Goal: Task Accomplishment & Management: Use online tool/utility

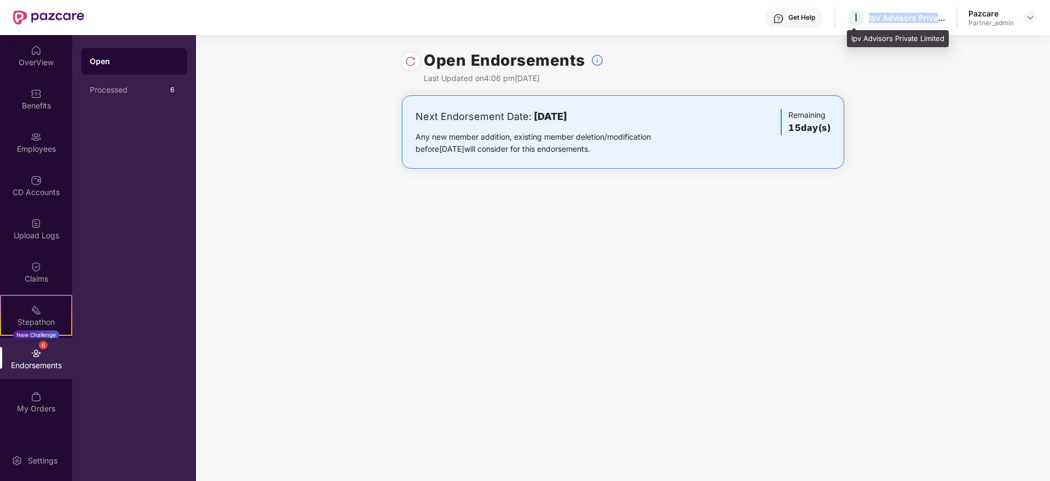
drag, startPoint x: 868, startPoint y: 18, endPoint x: 954, endPoint y: 21, distance: 86.0
click at [950, 23] on div "Get Help I Ipv Advisors Private Limited Pazcare Partner_admin" at bounding box center [560, 17] width 953 height 35
copy div "Ipv Advisors Private L"
click at [1030, 19] on img at bounding box center [1030, 17] width 9 height 9
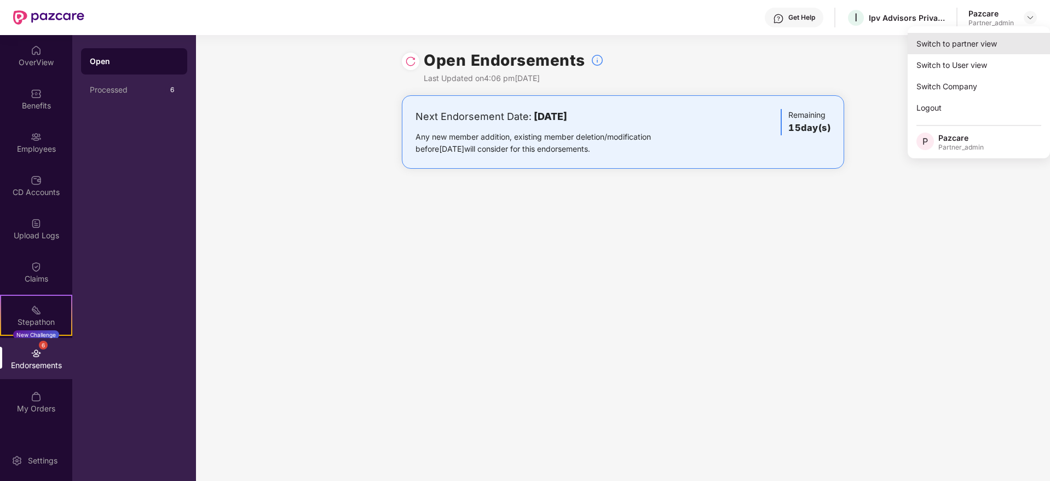
click at [1011, 34] on div "Switch to partner view" at bounding box center [979, 43] width 142 height 21
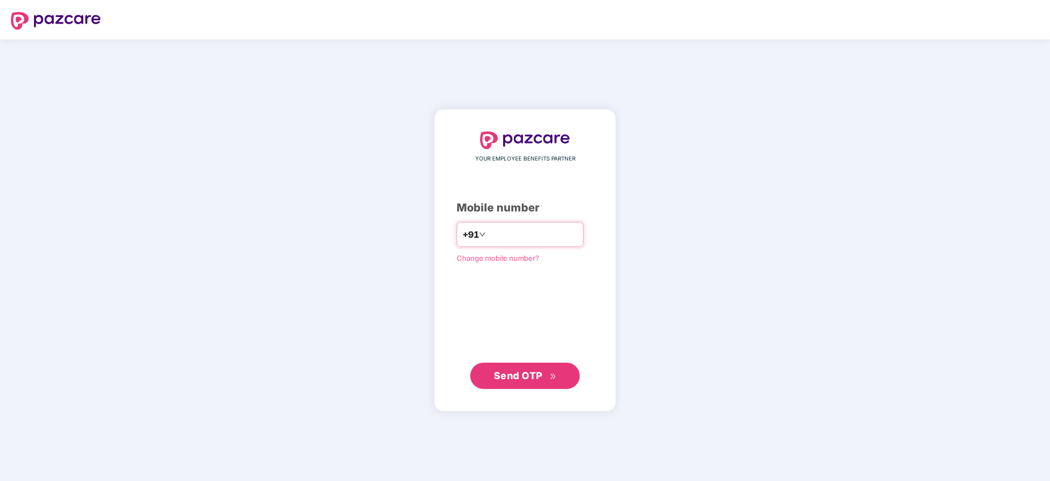
click at [516, 228] on input "number" at bounding box center [533, 235] width 90 height 18
type input "**********"
click at [528, 374] on span "Send OTP" at bounding box center [518, 375] width 49 height 11
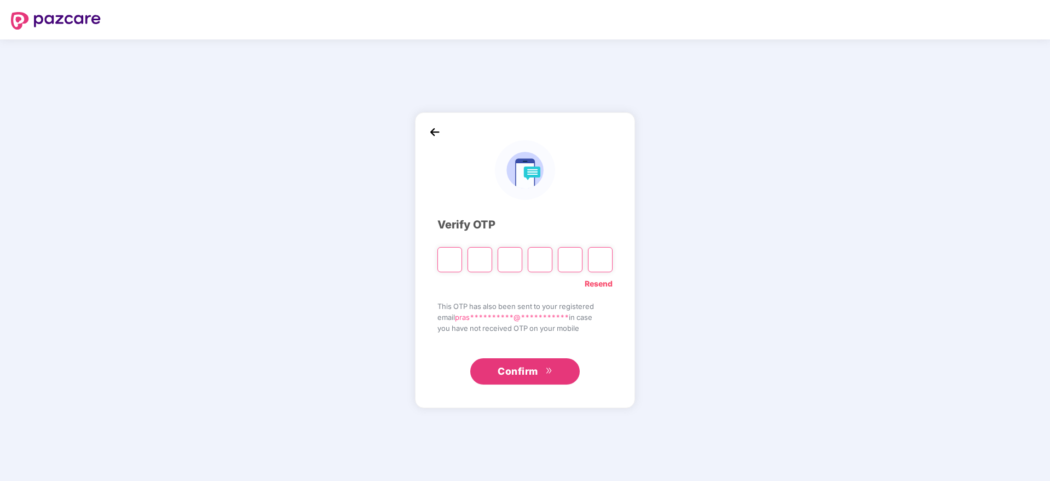
type input "*"
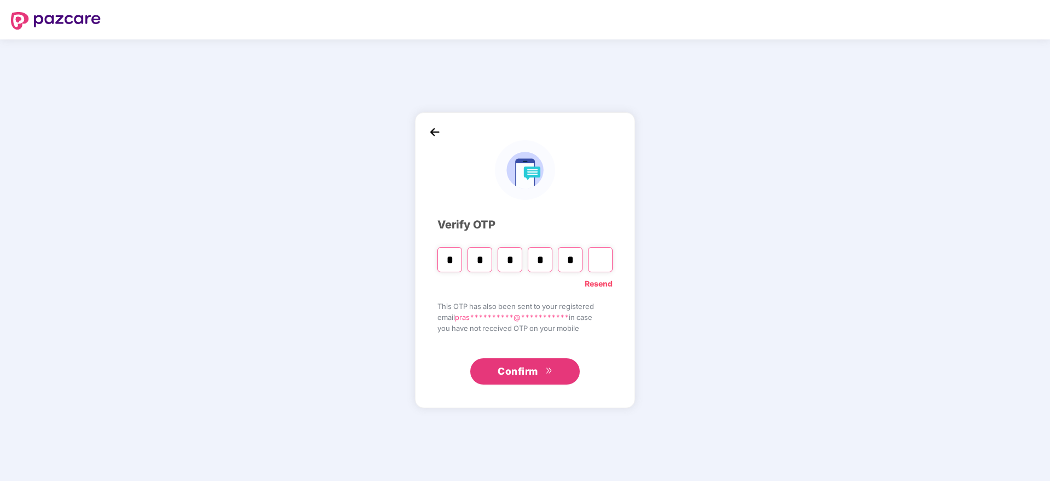
type input "*"
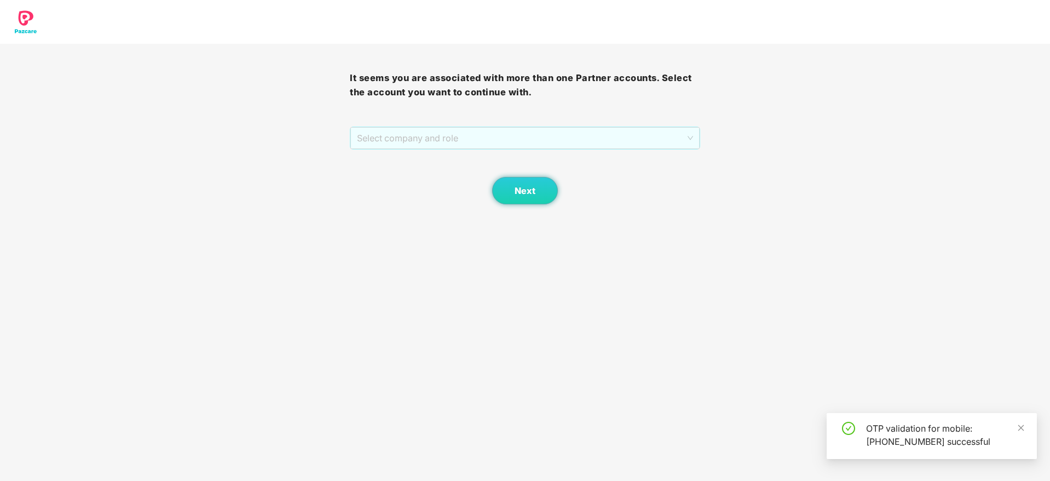
drag, startPoint x: 470, startPoint y: 139, endPoint x: 474, endPoint y: 160, distance: 22.1
click at [471, 139] on span "Select company and role" at bounding box center [525, 138] width 336 height 21
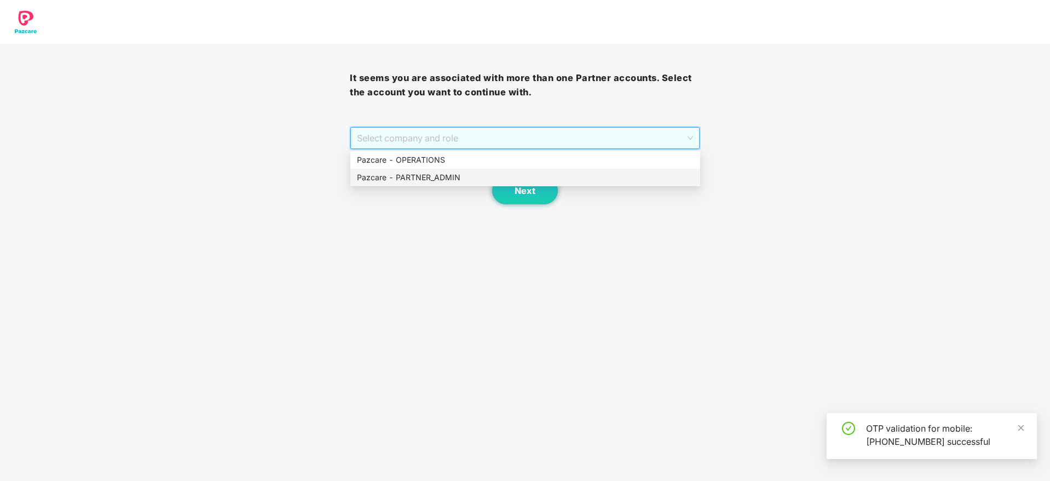
click at [476, 172] on div "Pazcare - PARTNER_ADMIN" at bounding box center [525, 177] width 337 height 12
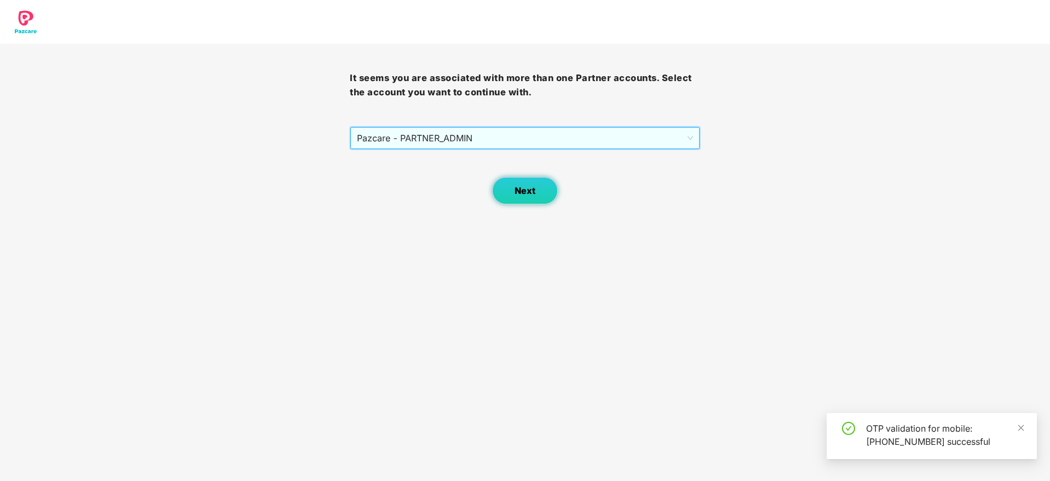
click at [501, 198] on button "Next" at bounding box center [525, 190] width 66 height 27
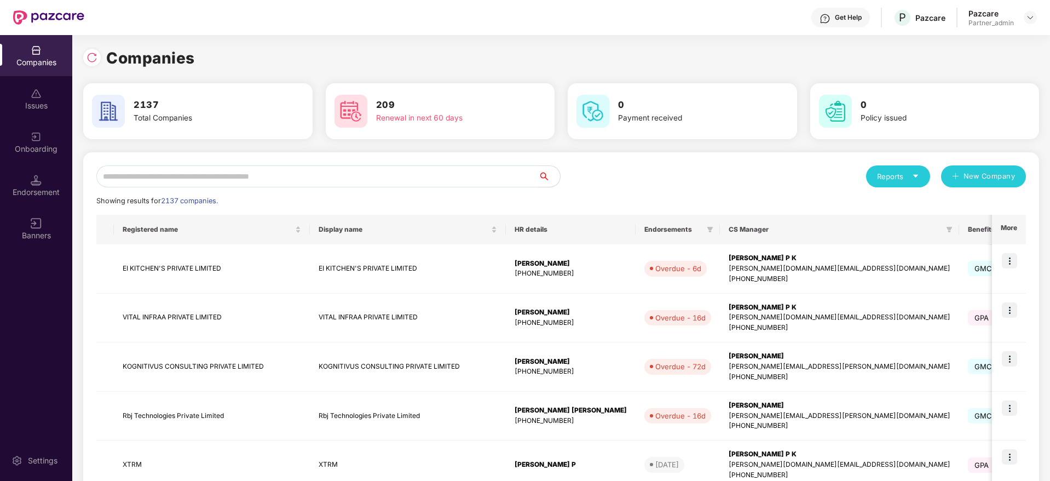
click at [189, 175] on input "text" at bounding box center [317, 176] width 442 height 22
paste input "*********"
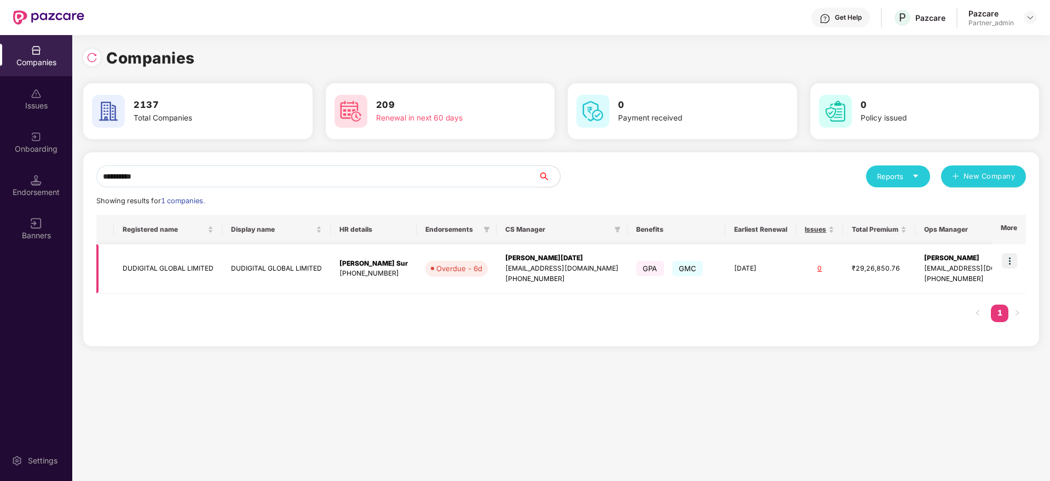
type input "*********"
click at [1011, 260] on img at bounding box center [1009, 260] width 15 height 15
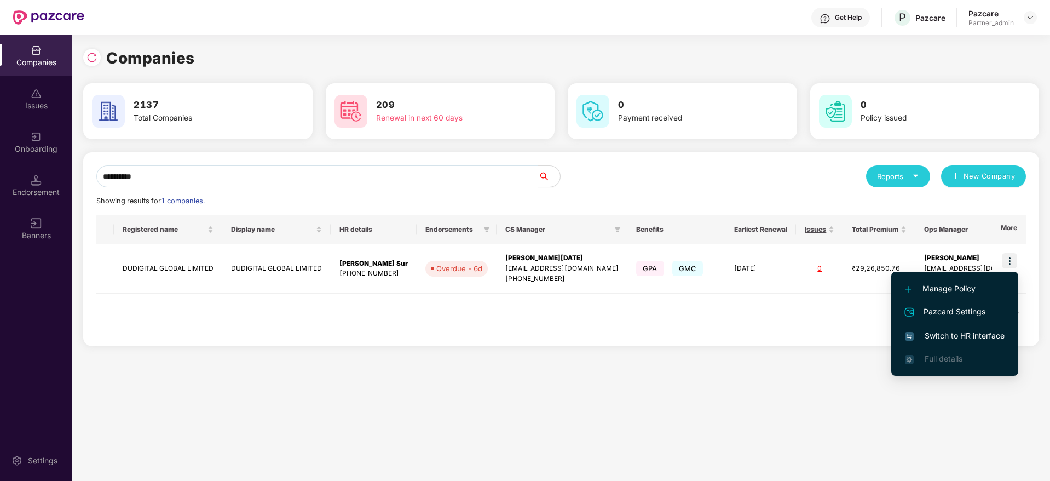
click at [973, 331] on span "Switch to HR interface" at bounding box center [955, 336] width 100 height 12
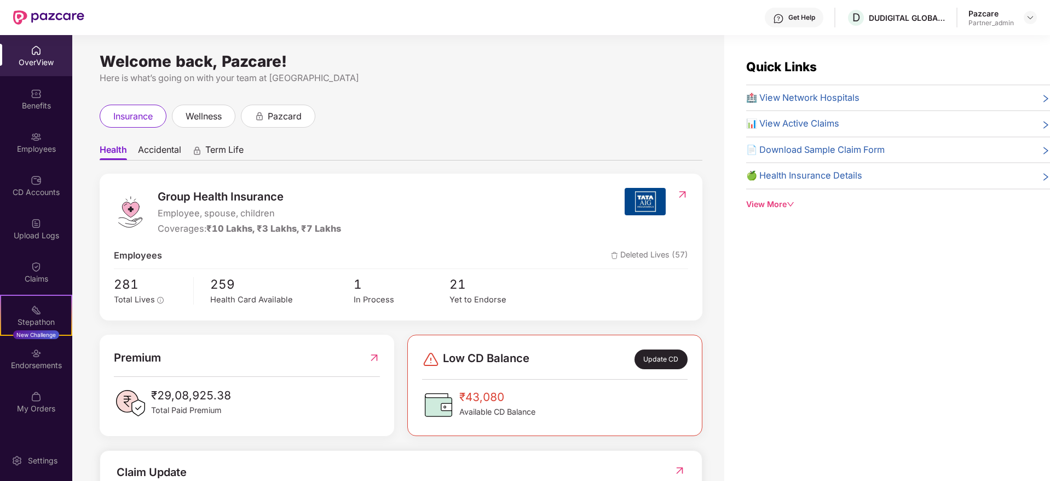
click at [46, 366] on div "Endorsements" at bounding box center [36, 365] width 72 height 11
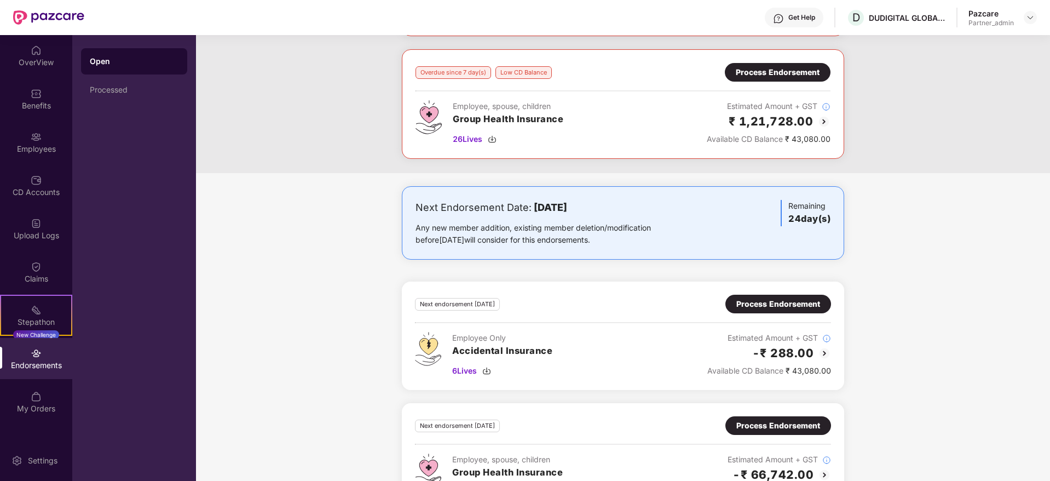
scroll to position [212, 0]
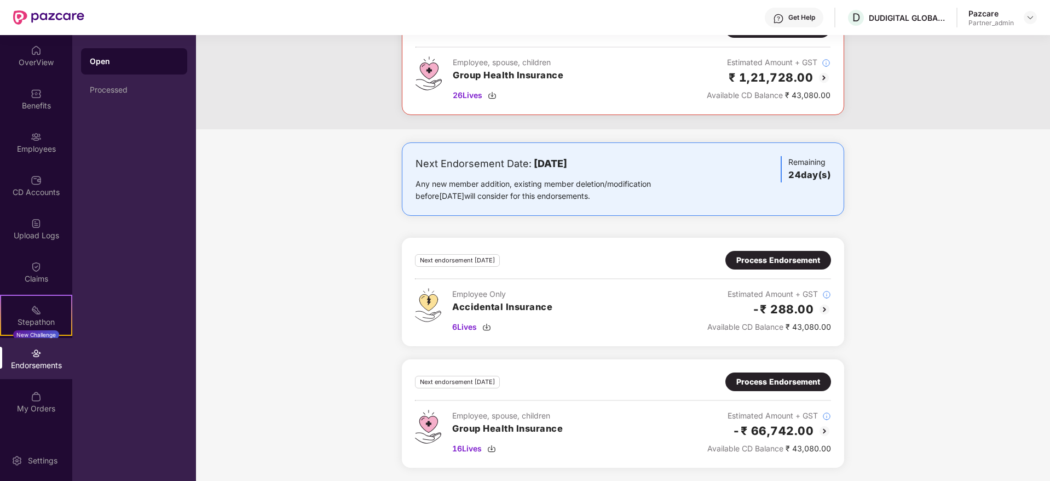
click at [782, 384] on div "Process Endorsement" at bounding box center [778, 382] width 84 height 12
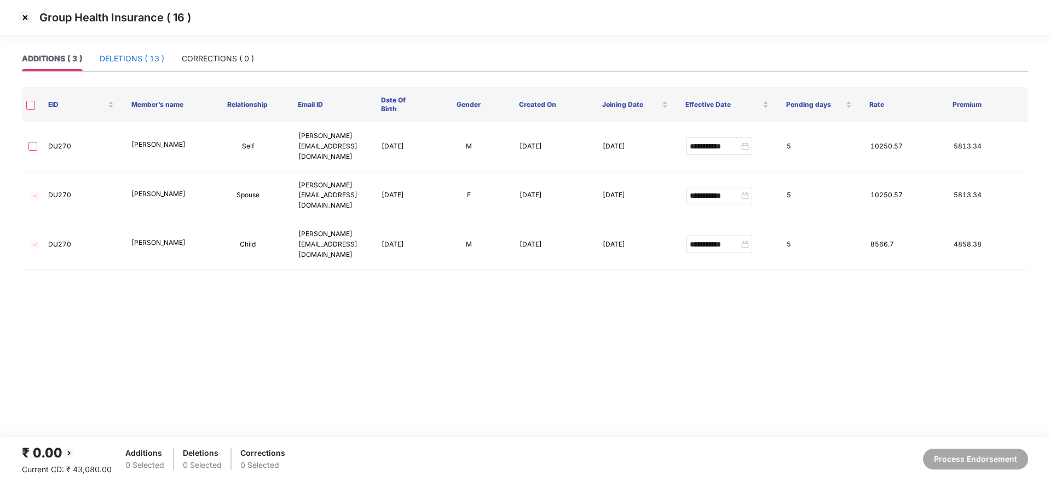
click at [125, 59] on div "DELETIONS ( 13 )" at bounding box center [132, 59] width 65 height 12
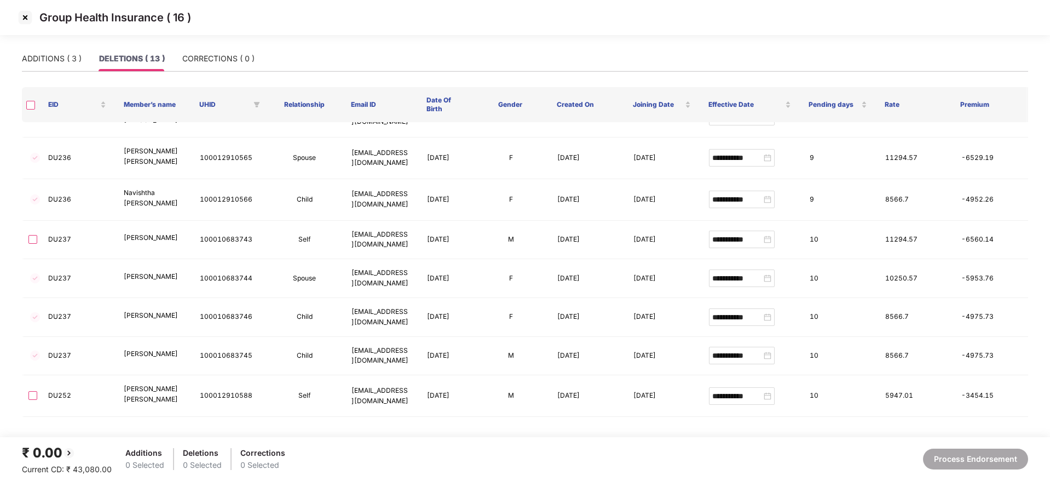
scroll to position [0, 0]
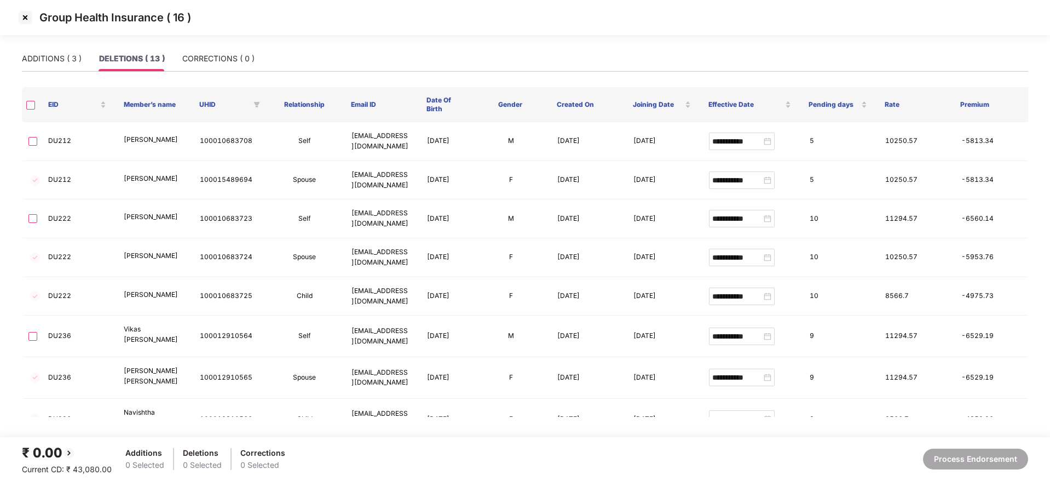
click at [26, 21] on img at bounding box center [25, 18] width 18 height 18
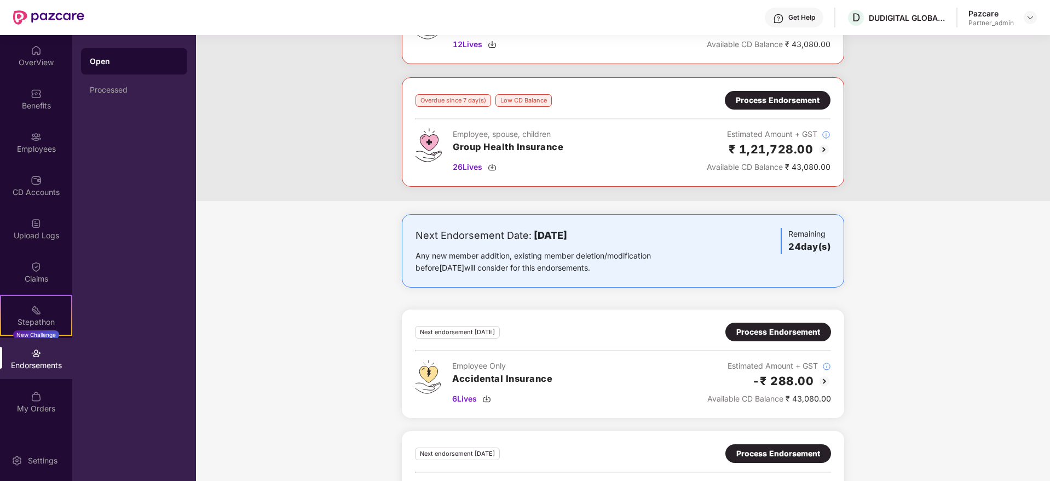
scroll to position [212, 0]
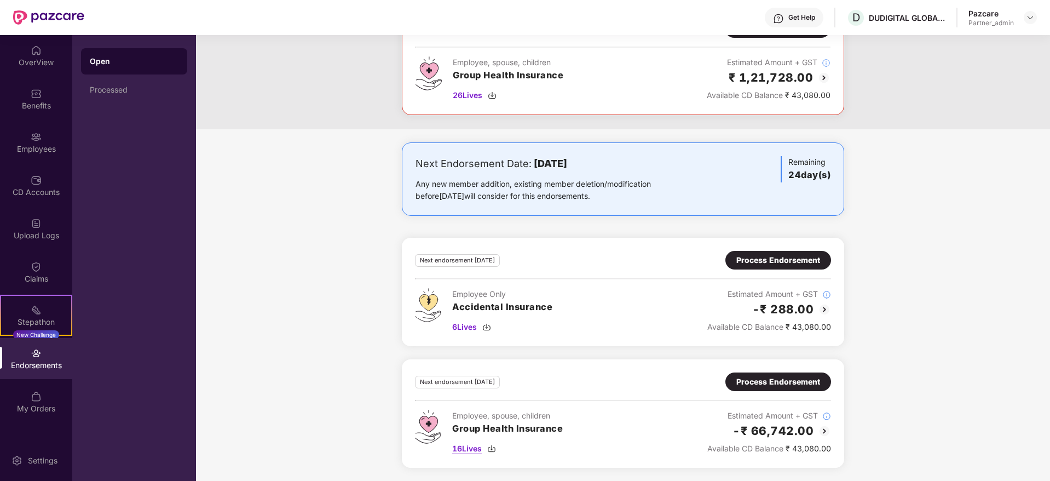
click at [493, 448] on img at bounding box center [491, 448] width 9 height 9
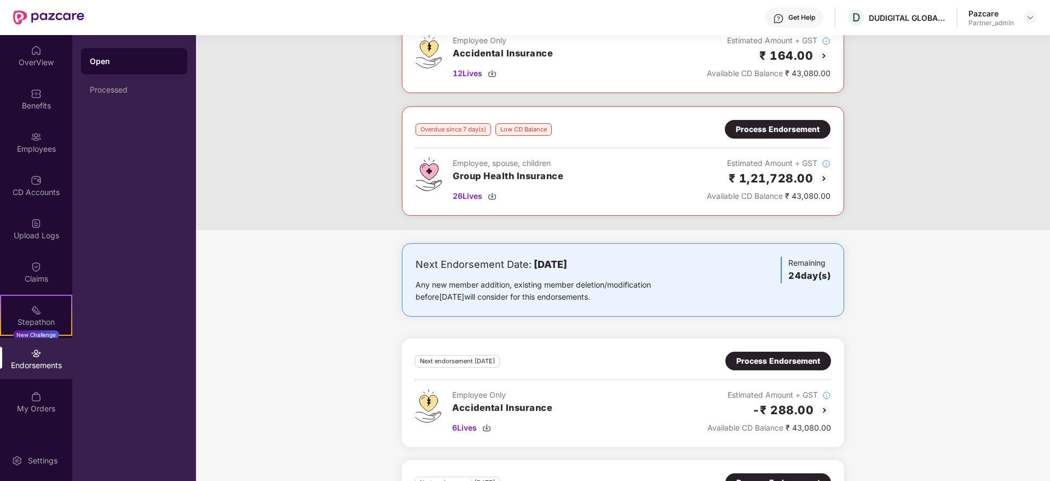
scroll to position [48, 0]
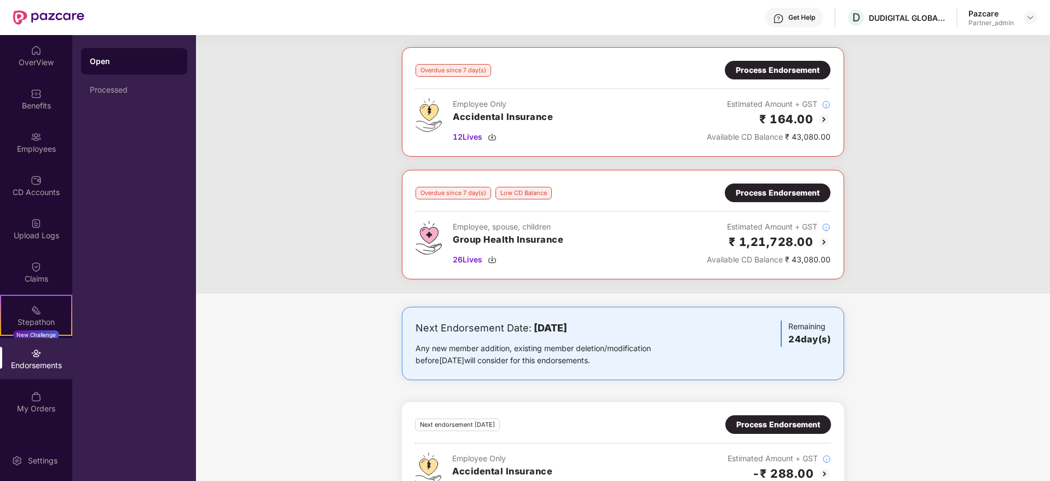
click at [774, 191] on div "Process Endorsement" at bounding box center [778, 193] width 84 height 12
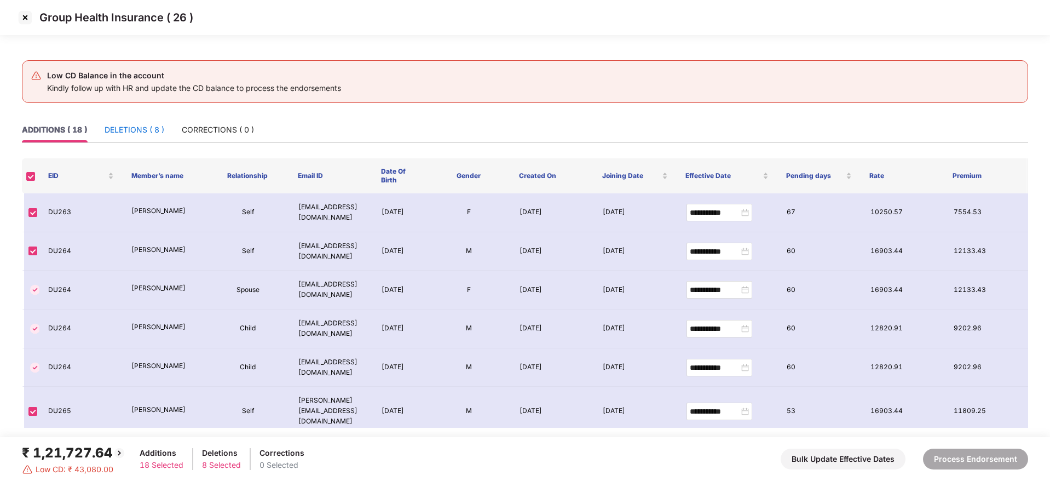
click at [141, 129] on div "DELETIONS ( 8 )" at bounding box center [135, 130] width 60 height 12
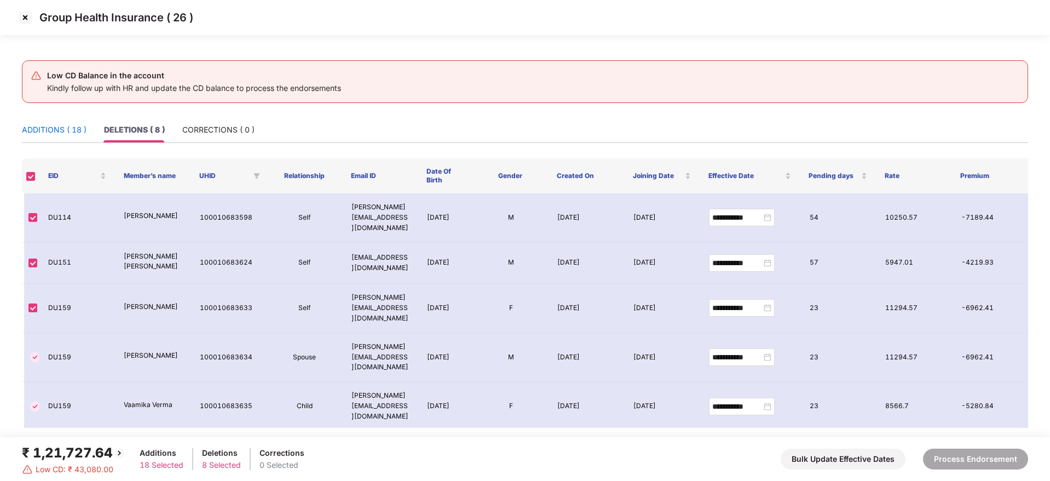
click at [71, 134] on div "ADDITIONS ( 18 )" at bounding box center [54, 130] width 65 height 12
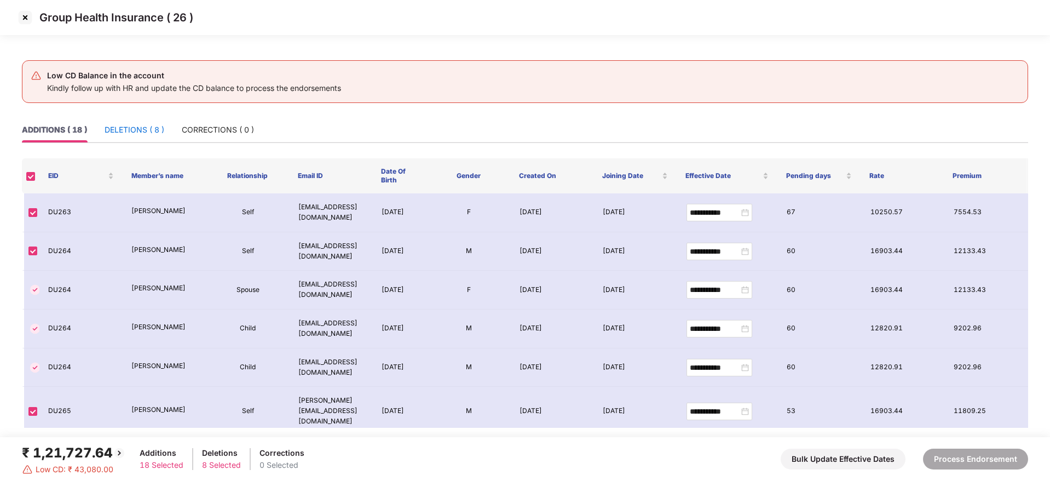
click at [118, 130] on div "DELETIONS ( 8 )" at bounding box center [135, 130] width 60 height 12
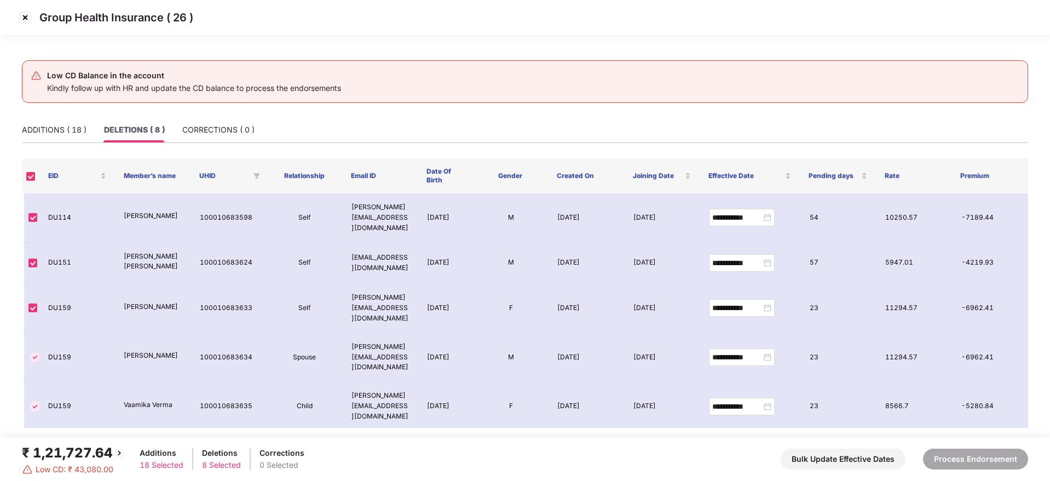
click at [27, 20] on img at bounding box center [25, 18] width 18 height 18
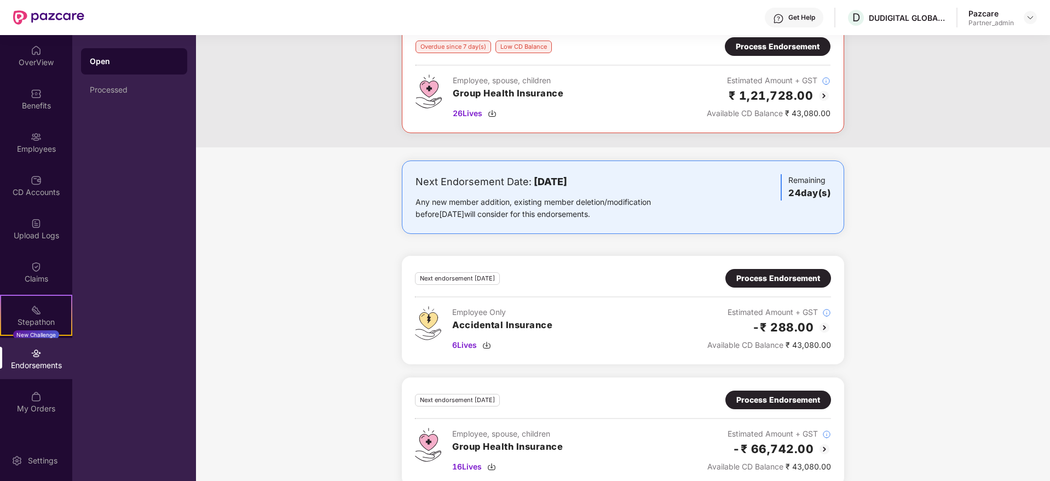
scroll to position [212, 0]
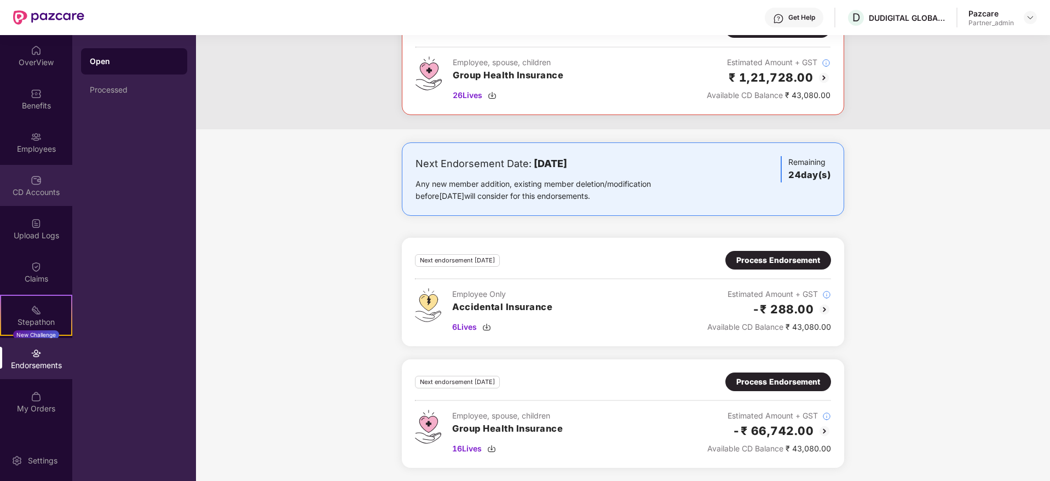
click at [48, 188] on div "CD Accounts" at bounding box center [36, 192] width 72 height 11
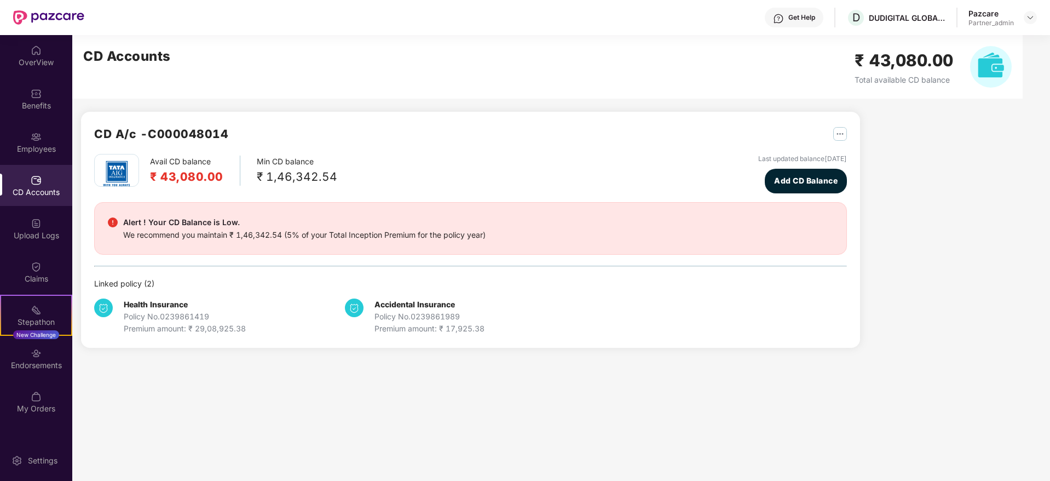
drag, startPoint x: 163, startPoint y: 173, endPoint x: 869, endPoint y: 160, distance: 706.9
click at [869, 160] on div "CD A/c - C000048014 Avail CD balance ₹ 43,080.00 Min CD balance ₹ 1,46,342.54 L…" at bounding box center [544, 198] width 945 height 326
click at [476, 162] on div "Avail CD balance ₹ 43,080.00 Min CD balance ₹ 1,46,342.54 Last updated balance …" at bounding box center [470, 173] width 753 height 39
click at [27, 368] on div "Endorsements" at bounding box center [36, 365] width 72 height 11
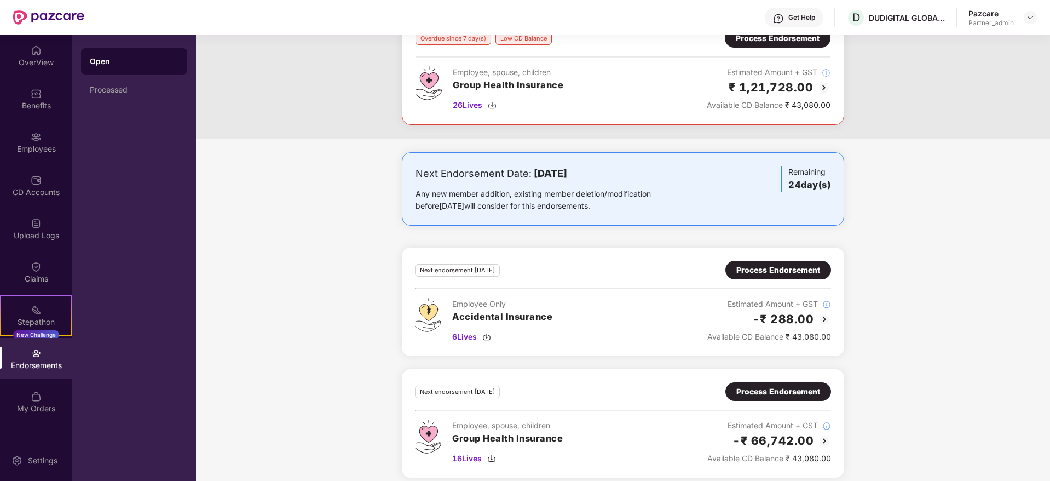
scroll to position [212, 0]
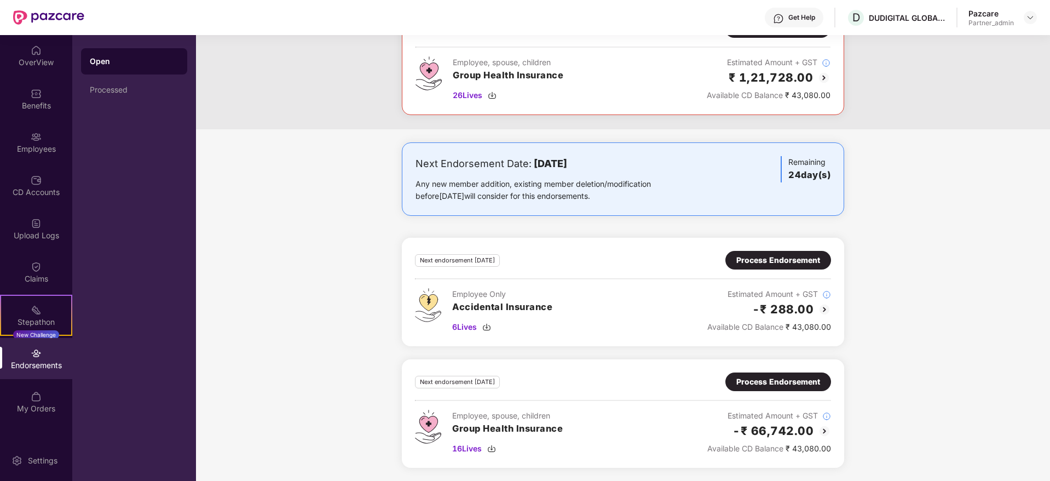
click at [772, 384] on div "Process Endorsement" at bounding box center [778, 382] width 84 height 12
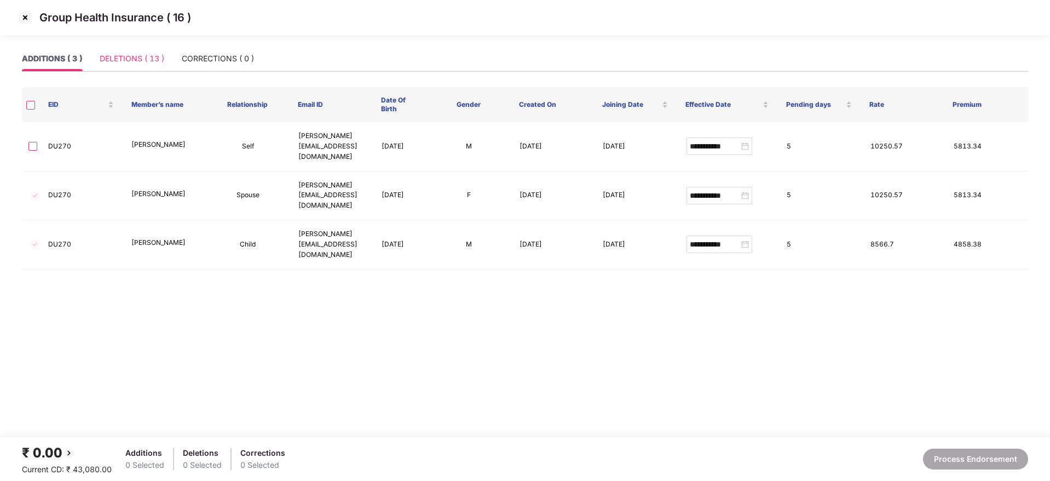
click at [116, 48] on div "DELETIONS ( 13 )" at bounding box center [132, 58] width 65 height 25
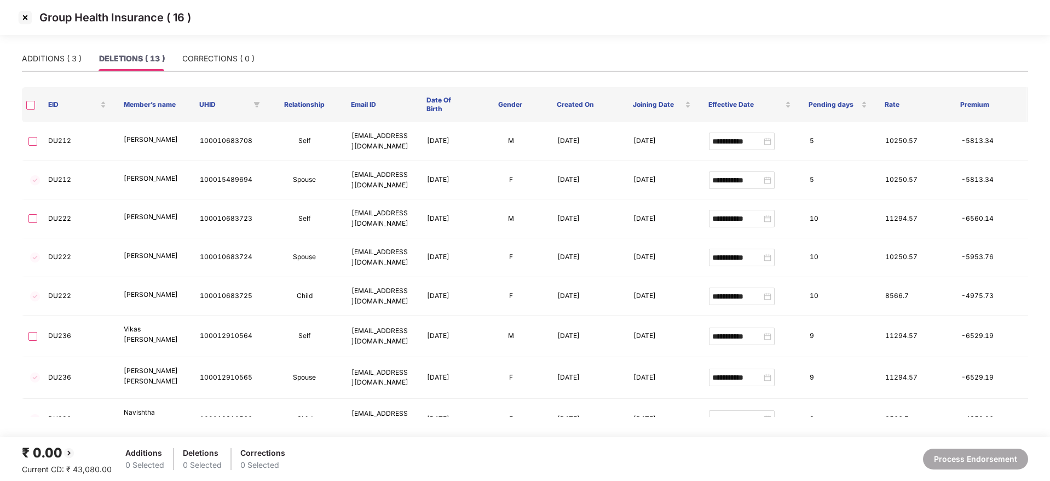
click at [22, 15] on img at bounding box center [25, 18] width 18 height 18
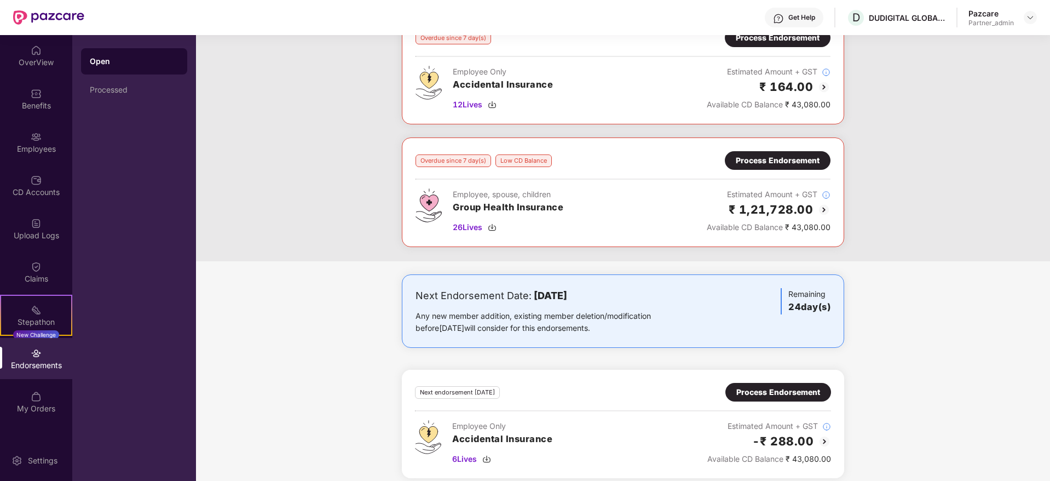
scroll to position [0, 0]
